Goal: Task Accomplishment & Management: Manage account settings

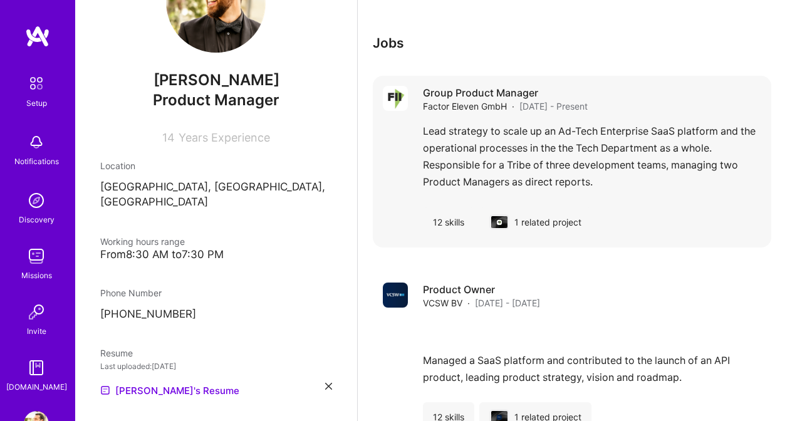
scroll to position [1672, 0]
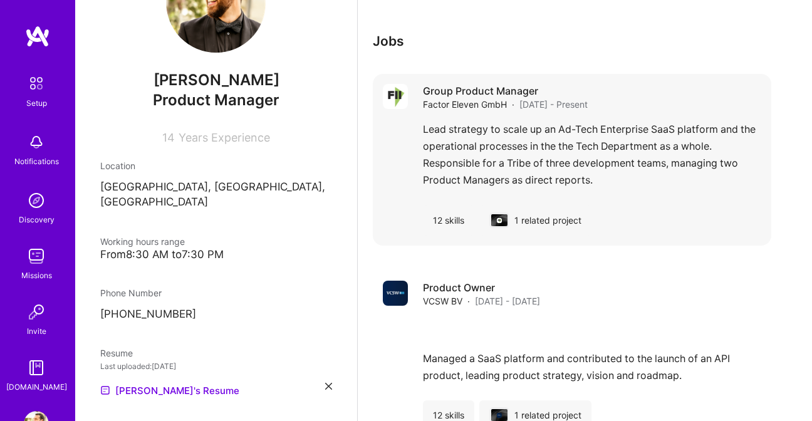
click at [538, 195] on div "Lead strategy to scale up an Ad-Tech Enterprise SaaS platform and the operation…" at bounding box center [592, 158] width 338 height 75
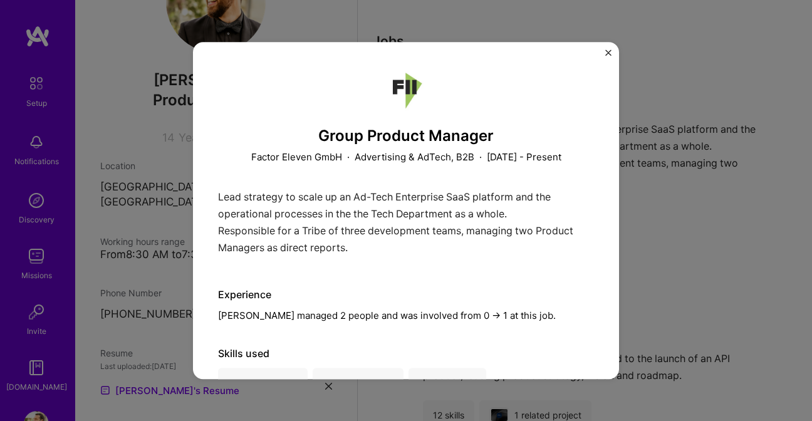
click at [609, 51] on img "Close" at bounding box center [608, 52] width 6 height 6
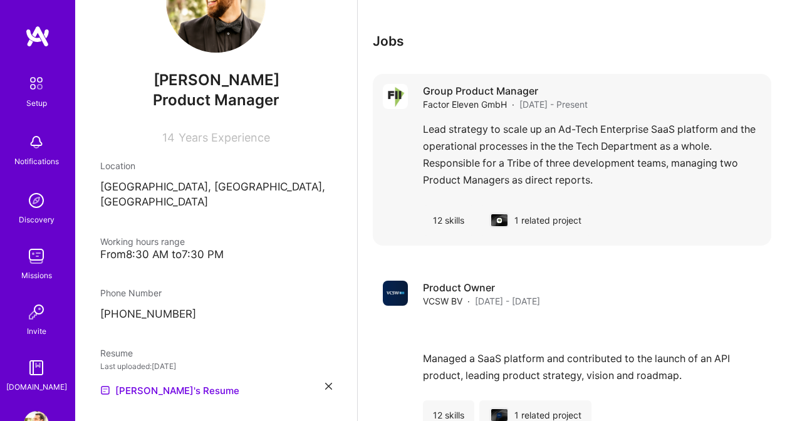
click at [581, 174] on div "Lead strategy to scale up an Ad-Tech Enterprise SaaS platform and the operation…" at bounding box center [592, 158] width 338 height 75
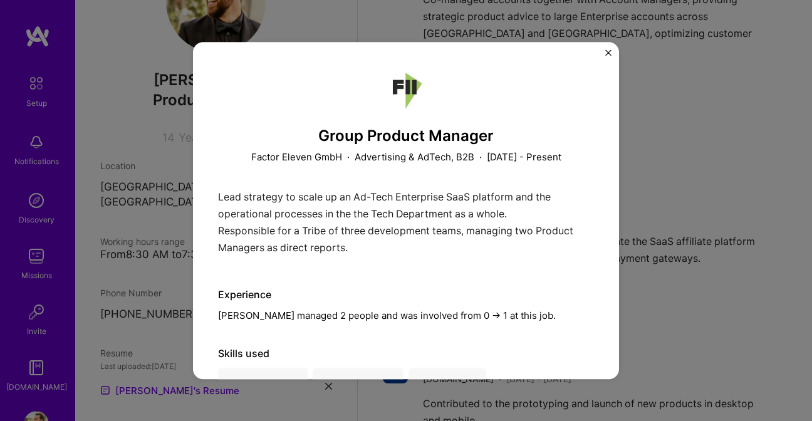
click at [607, 48] on div "Group Product Manager Factor Eleven GmbH · Advertising & AdTech, B2B · [DATE] -…" at bounding box center [406, 210] width 426 height 337
click at [607, 49] on img "Close" at bounding box center [608, 52] width 6 height 6
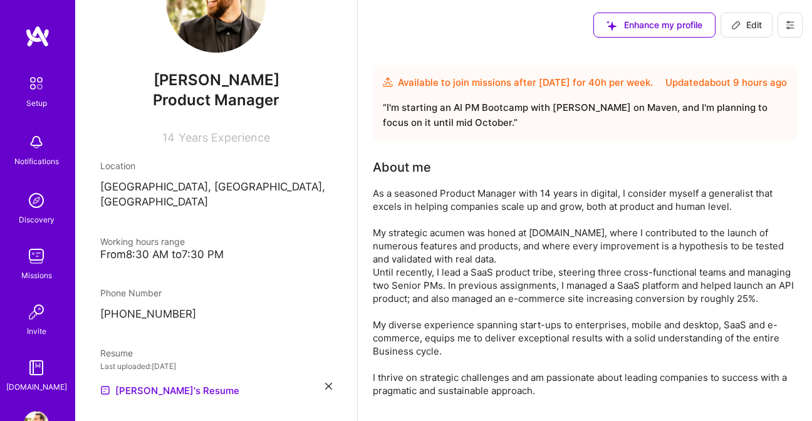
drag, startPoint x: 743, startPoint y: 23, endPoint x: 714, endPoint y: 98, distance: 80.8
click at [743, 24] on span "Edit" at bounding box center [746, 25] width 31 height 13
select select "NL"
select select "Future Date"
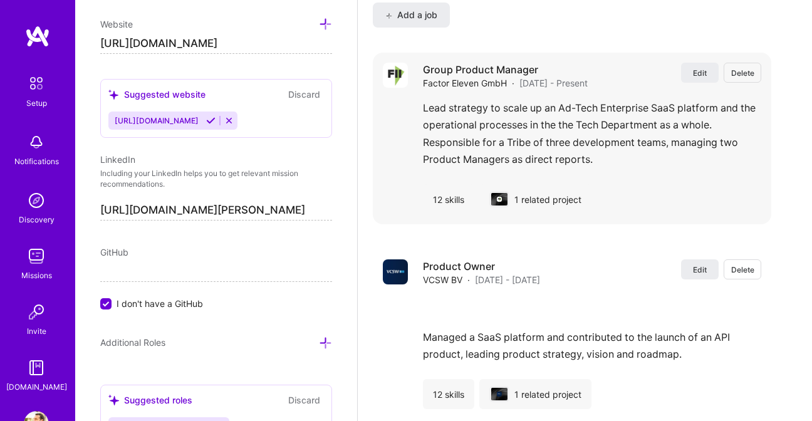
scroll to position [2284, 0]
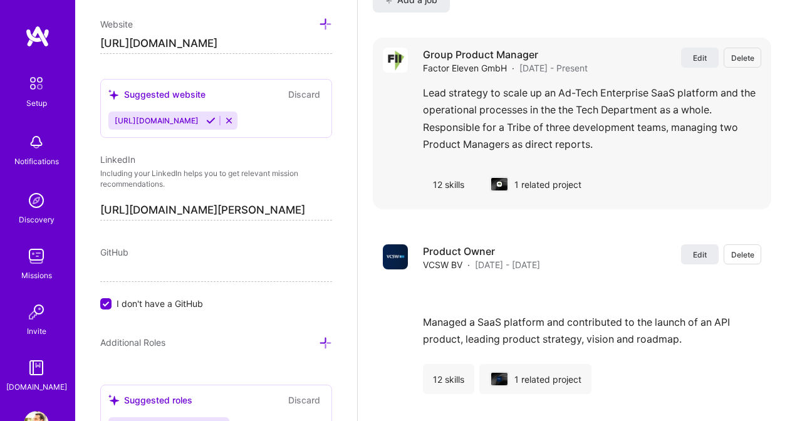
click at [521, 125] on div "Lead strategy to scale up an Ad-Tech Enterprise SaaS platform and the operation…" at bounding box center [592, 122] width 338 height 75
click at [705, 56] on span "Edit" at bounding box center [700, 58] width 14 height 11
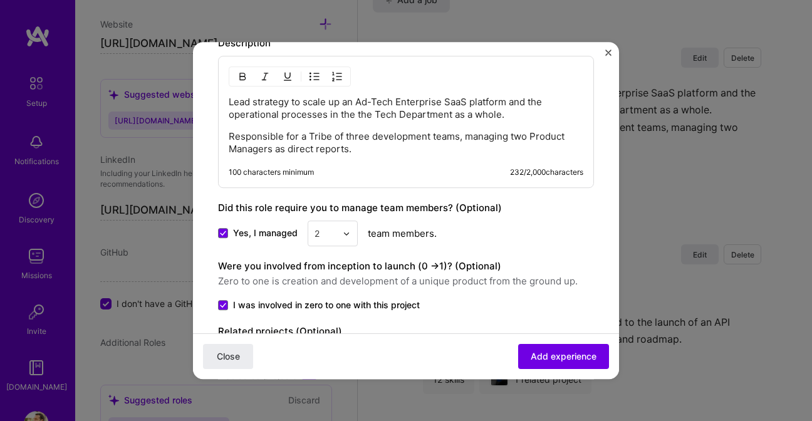
scroll to position [979, 0]
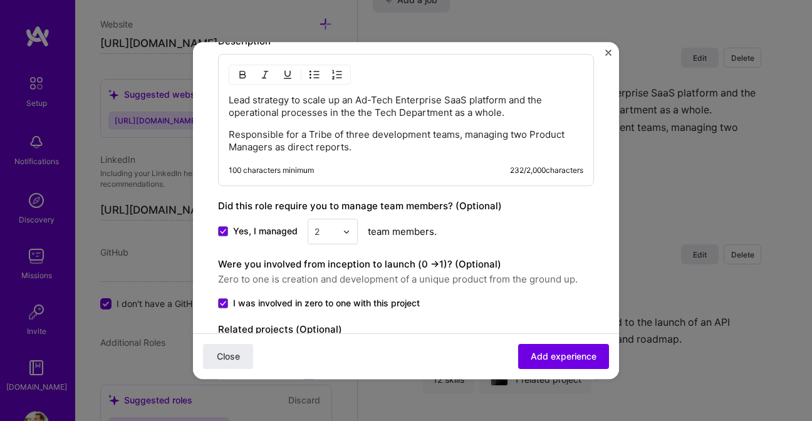
click at [244, 100] on p "Lead strategy to scale up an Ad-Tech Enterprise SaaS platform and the operation…" at bounding box center [406, 106] width 355 height 25
drag, startPoint x: 506, startPoint y: 133, endPoint x: 494, endPoint y: 136, distance: 12.3
click at [494, 135] on p "Responsible for a Tribe of three development teams, managing two Product Manage…" at bounding box center [406, 140] width 355 height 25
click at [458, 148] on p "Responsible for a Tribe of three development teams, managing two Product Manage…" at bounding box center [406, 140] width 355 height 25
click at [561, 357] on span "Add experience" at bounding box center [564, 356] width 66 height 13
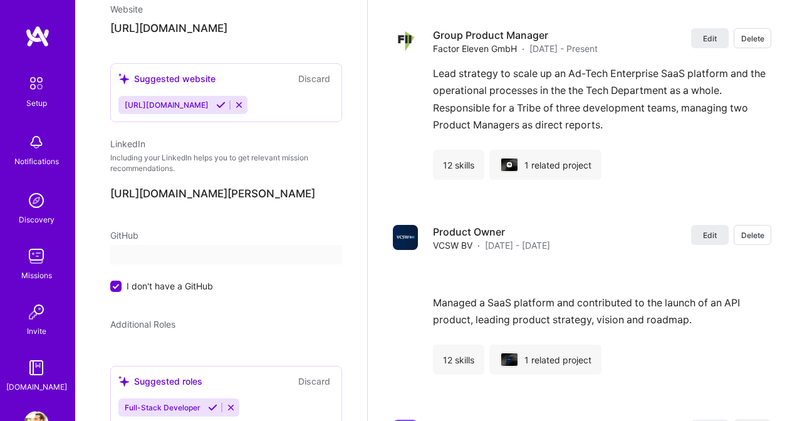
select select "NL"
select select "Future Date"
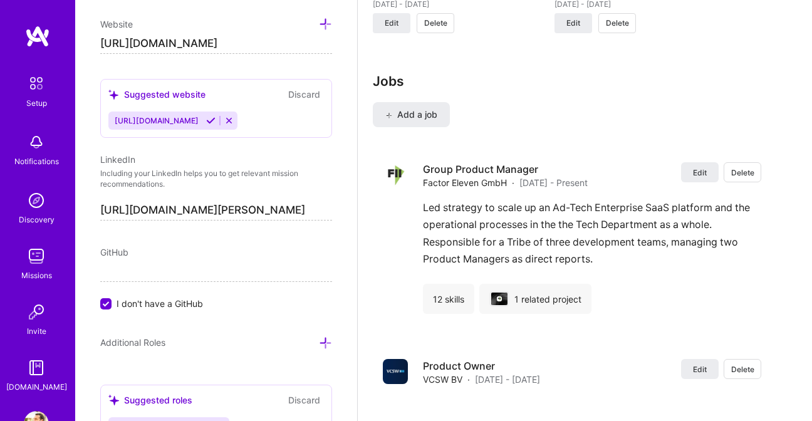
scroll to position [2177, 0]
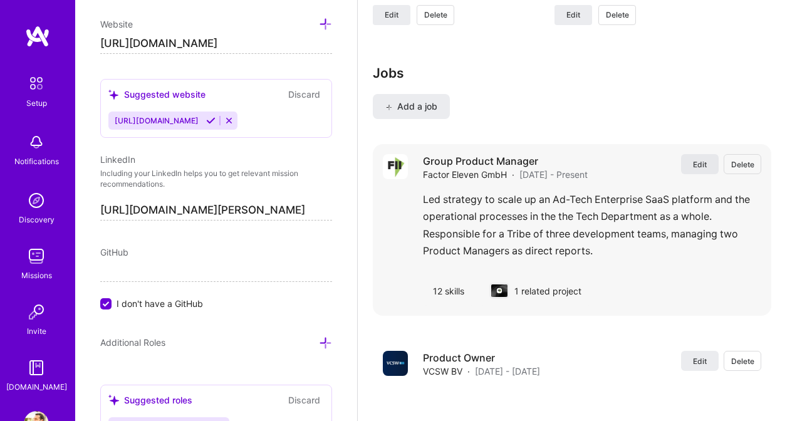
click at [697, 167] on span "Edit" at bounding box center [700, 164] width 14 height 11
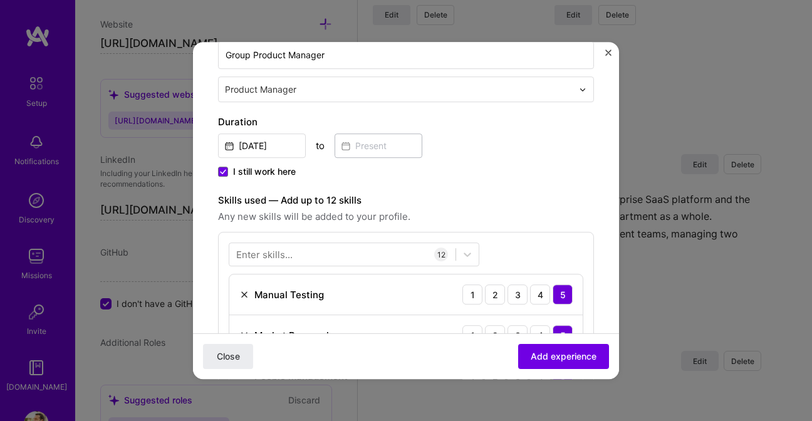
scroll to position [252, 0]
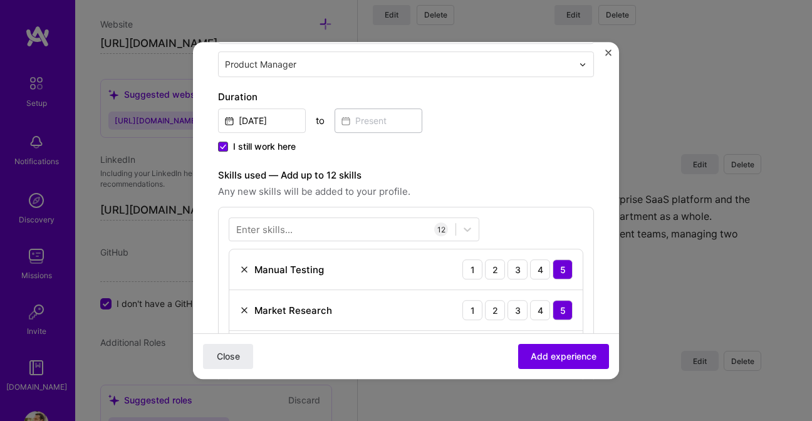
click at [224, 145] on icon at bounding box center [223, 147] width 5 height 4
click at [0, 0] on input "I still work here" at bounding box center [0, 0] width 0 height 0
click at [398, 125] on input at bounding box center [379, 120] width 88 height 24
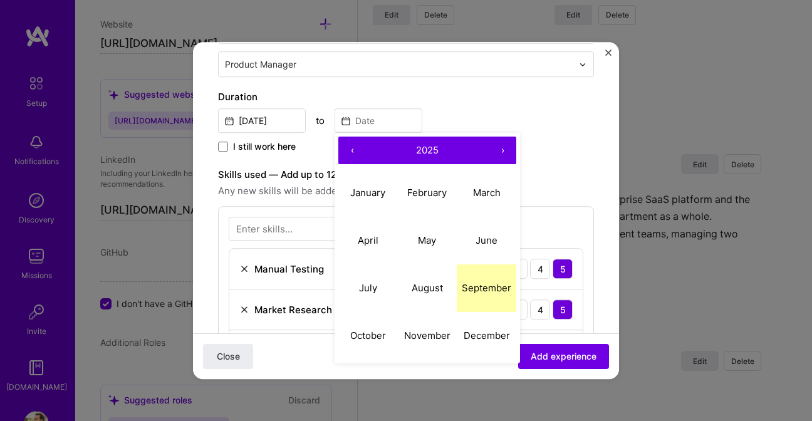
click at [483, 291] on abbr "September" at bounding box center [486, 288] width 49 height 12
type input "[DATE]"
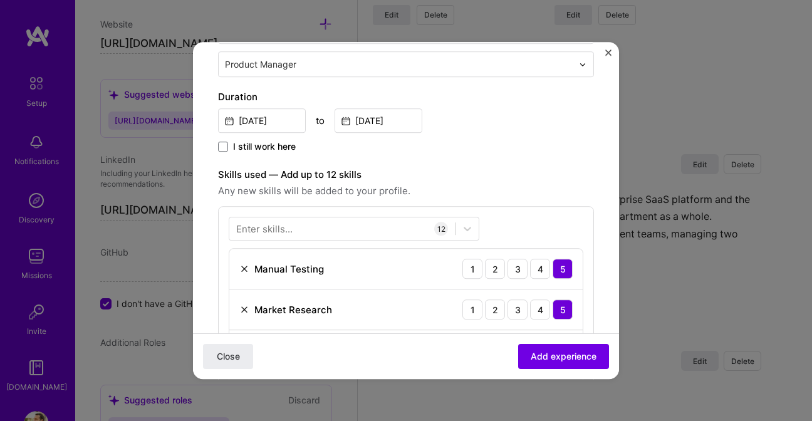
drag, startPoint x: 560, startPoint y: 353, endPoint x: 574, endPoint y: 349, distance: 15.1
click at [560, 353] on span "Add experience" at bounding box center [564, 356] width 66 height 13
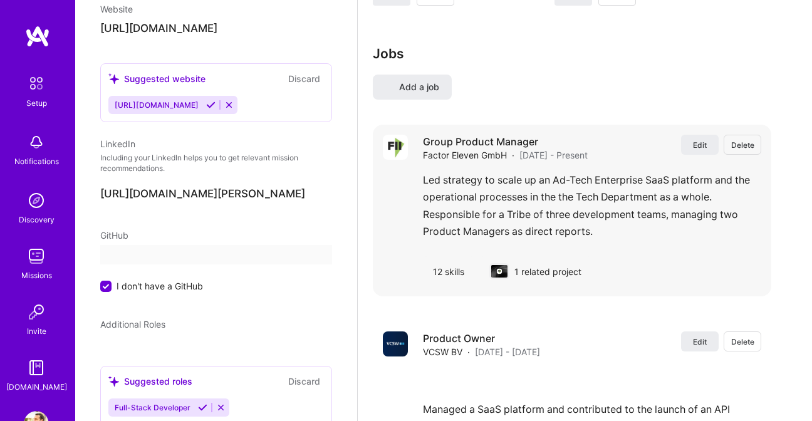
select select "NL"
select select "Future Date"
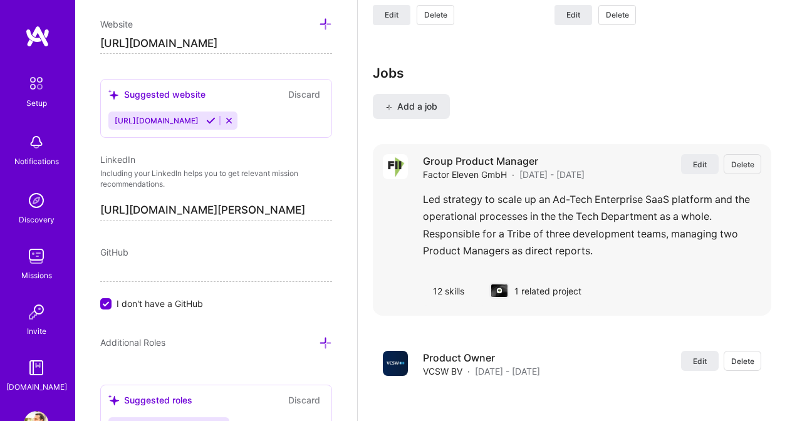
scroll to position [0, 0]
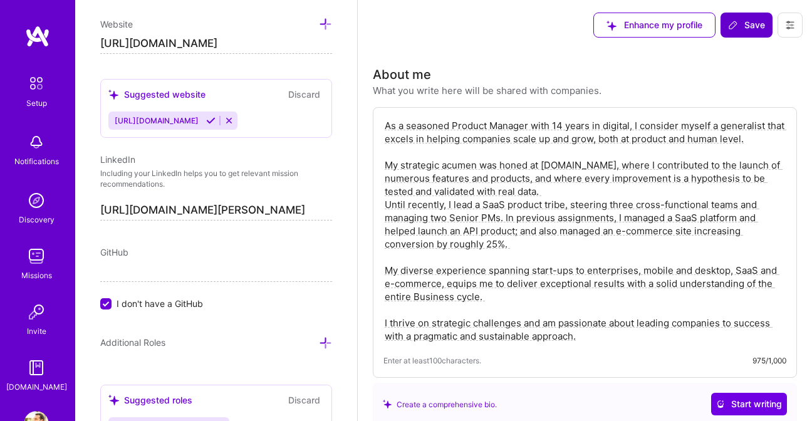
click at [748, 27] on span "Save" at bounding box center [746, 25] width 37 height 13
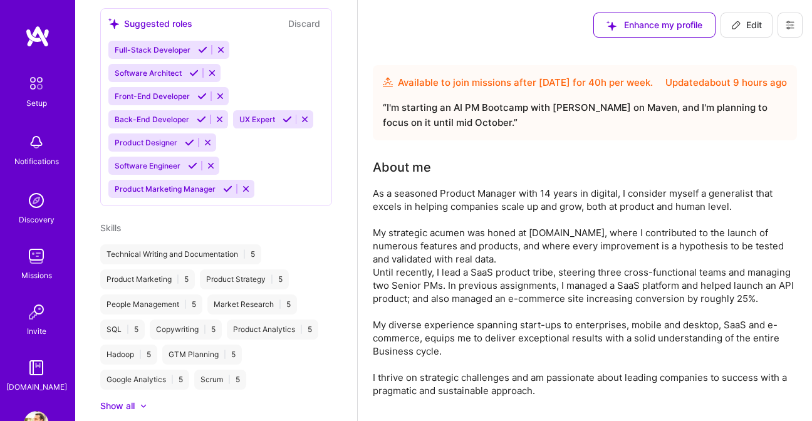
scroll to position [464, 0]
